Goal: Task Accomplishment & Management: Manage account settings

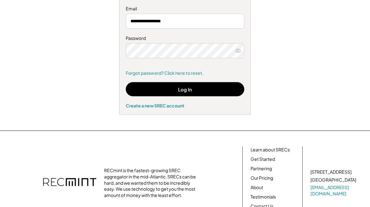
scroll to position [83, 0]
click at [187, 89] on button "Log In" at bounding box center [185, 89] width 119 height 14
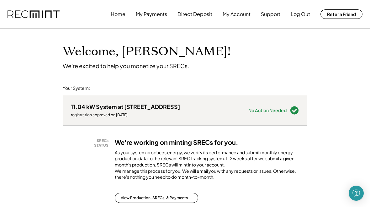
click at [157, 12] on button "My Payments" at bounding box center [151, 14] width 31 height 13
click at [147, 13] on button "My Payments" at bounding box center [151, 14] width 31 height 13
click at [151, 12] on button "My Payments" at bounding box center [151, 14] width 31 height 13
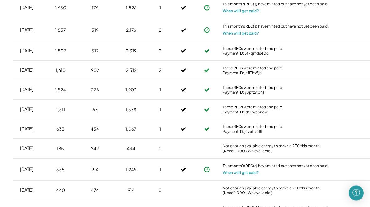
scroll to position [354, 0]
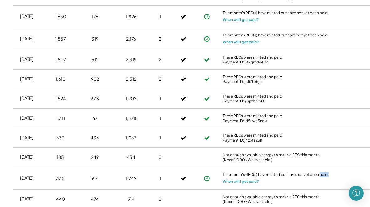
click at [351, 120] on div "Mar 2025 1,311 67 1,378 1 These RECs were minted and paid. Payment ID: id5uwe5n…" at bounding box center [201, 118] width 376 height 19
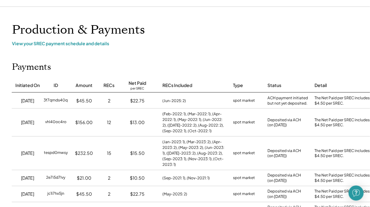
scroll to position [0, 1]
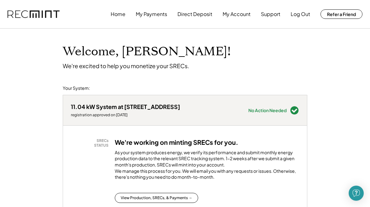
click at [297, 17] on button "Log Out" at bounding box center [300, 14] width 19 height 13
